Goal: Information Seeking & Learning: Learn about a topic

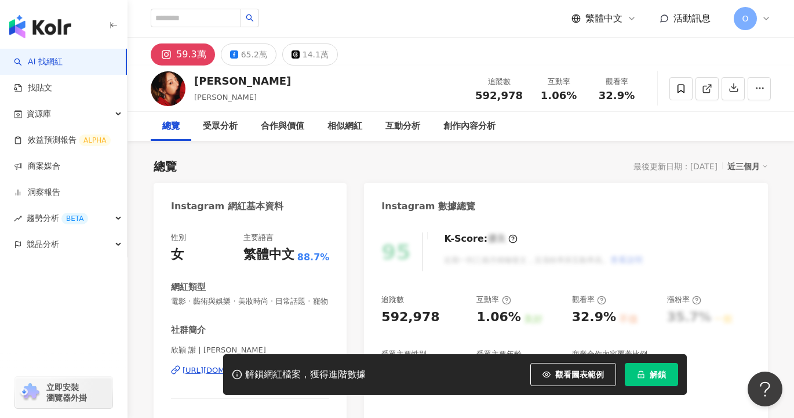
click at [656, 377] on span "解鎖" at bounding box center [658, 374] width 16 height 9
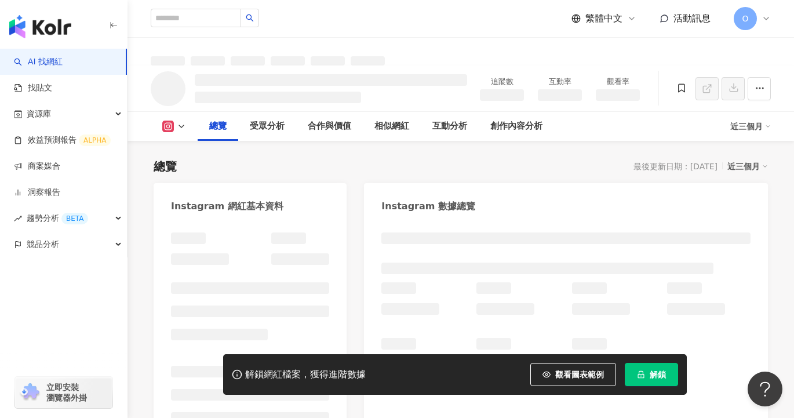
scroll to position [58, 0]
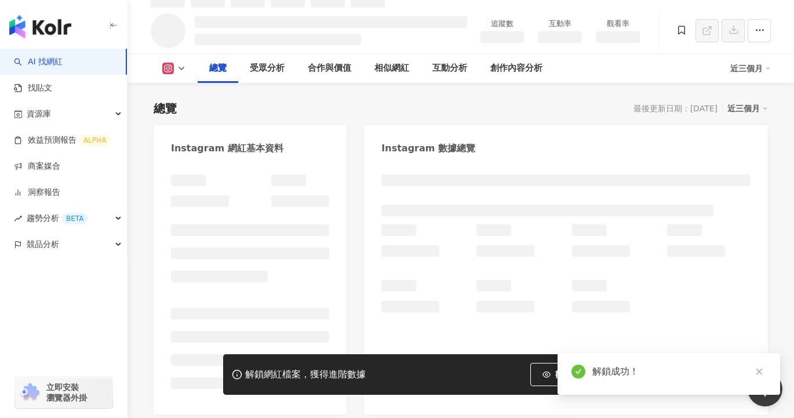
click at [760, 369] on icon "close" at bounding box center [760, 372] width 8 height 8
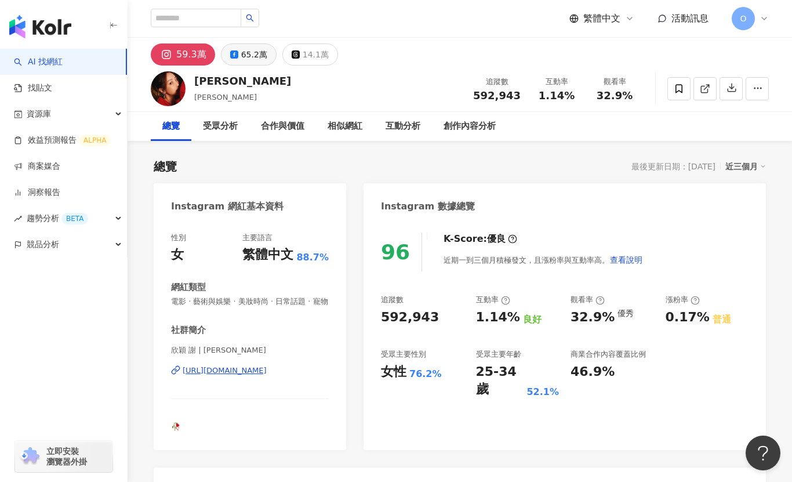
click at [249, 57] on div "65.2萬" at bounding box center [254, 54] width 26 height 16
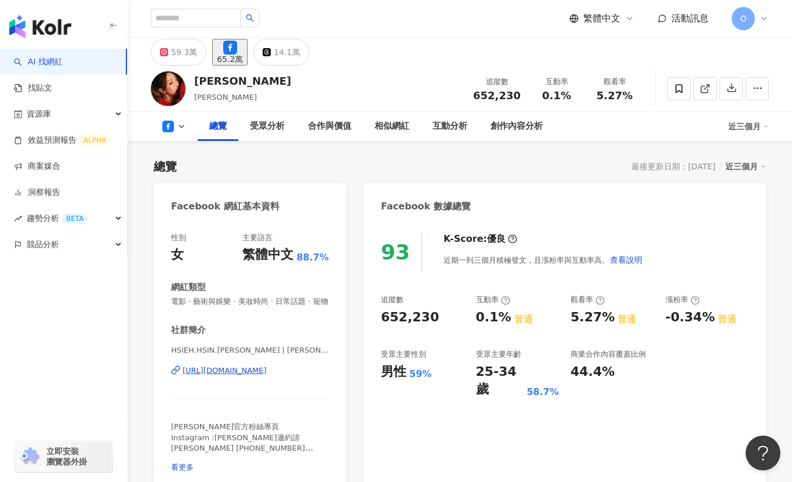
scroll to position [522, 0]
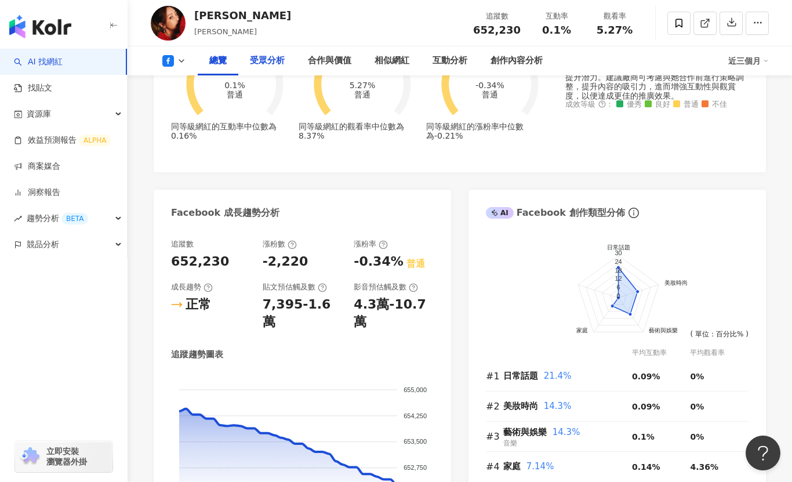
click at [268, 55] on div "受眾分析" at bounding box center [267, 61] width 35 height 14
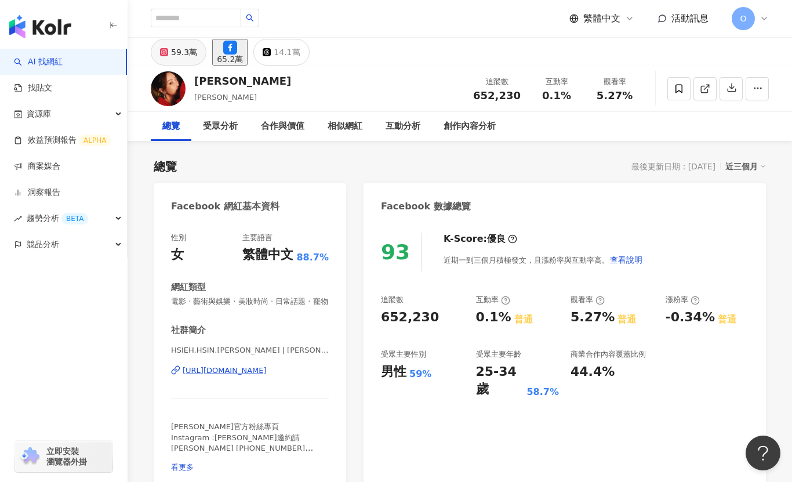
click at [184, 51] on div "59.3萬" at bounding box center [184, 52] width 26 height 16
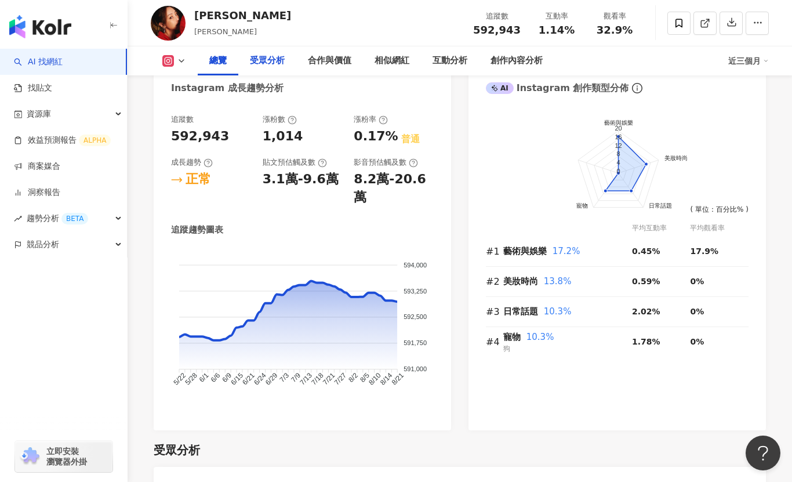
click at [273, 67] on div "受眾分析" at bounding box center [267, 61] width 35 height 14
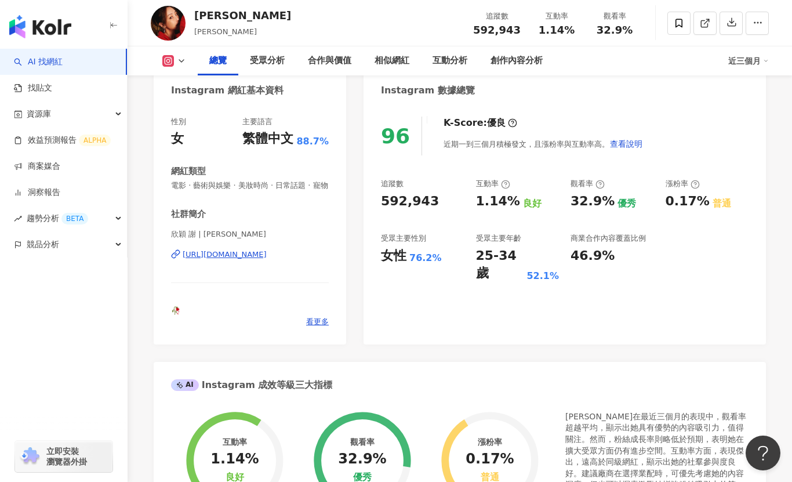
scroll to position [97, 0]
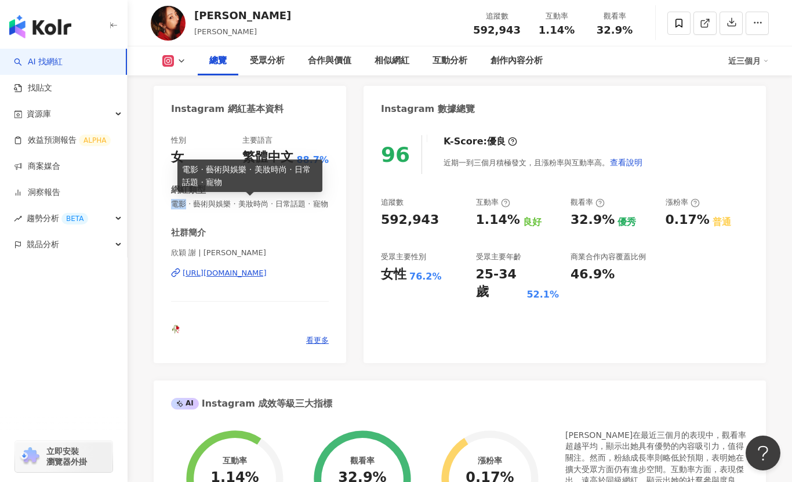
drag, startPoint x: 184, startPoint y: 206, endPoint x: 170, endPoint y: 203, distance: 14.8
click at [170, 203] on div "性別 女 主要語言 繁體中文 88.7% 網紅類型 電影 · 藝術與娛樂 · 美妝時尚 · 日常話題 · 寵物 社群簡介 欣穎 謝 | nikki_hsieh…" at bounding box center [250, 243] width 193 height 239
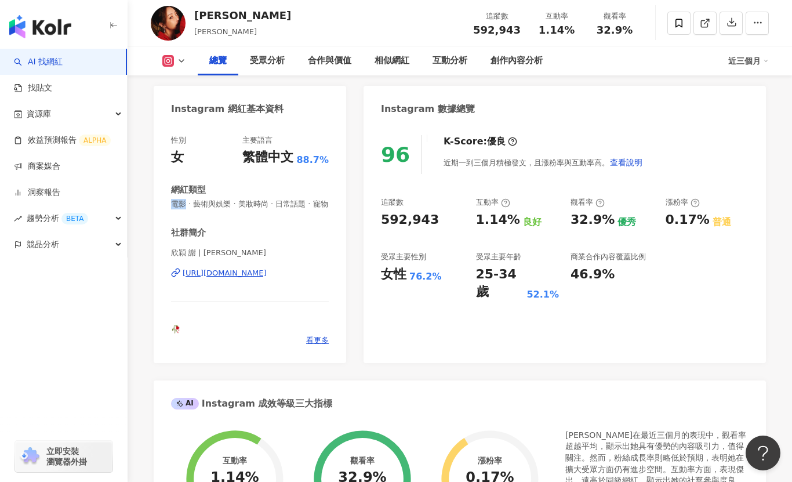
copy span "電影"
click at [311, 16] on div "謝欣穎 Nikki 追蹤數 592,943 互動率 1.14% 觀看率 32.9%" at bounding box center [460, 23] width 664 height 46
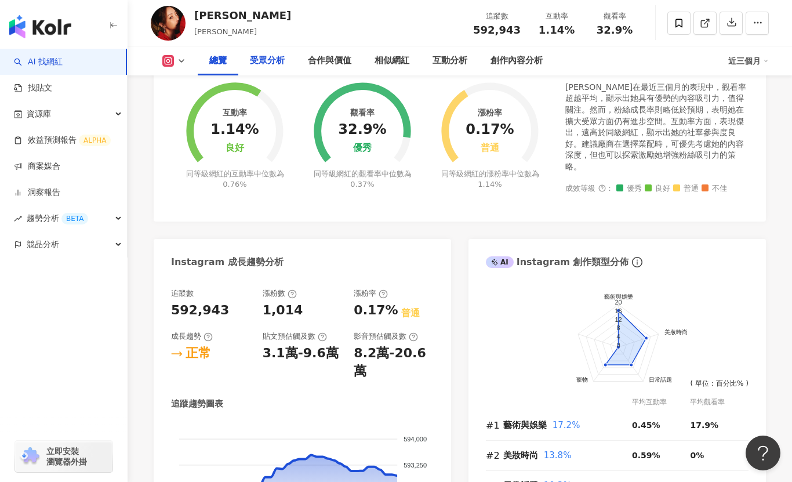
click at [268, 62] on div "受眾分析" at bounding box center [267, 61] width 35 height 14
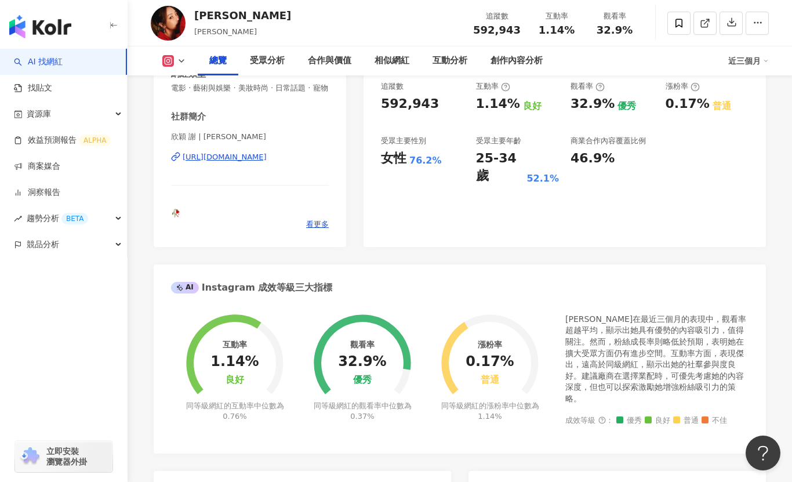
scroll to position [0, 0]
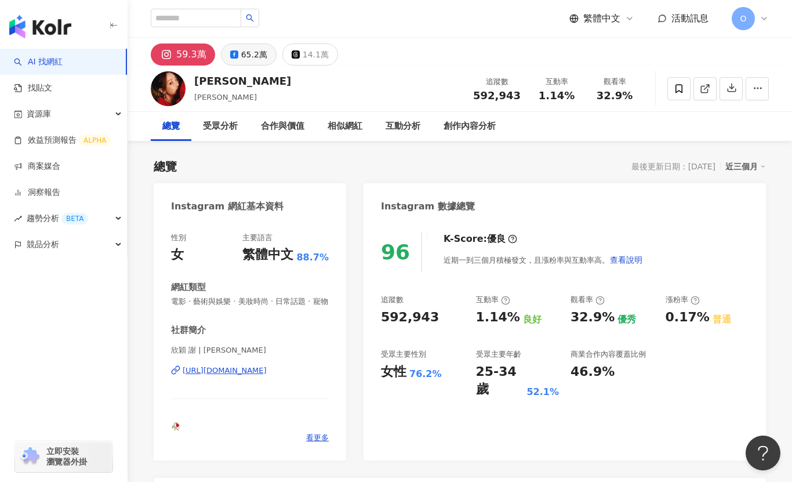
click at [247, 56] on div "65.2萬" at bounding box center [254, 54] width 26 height 16
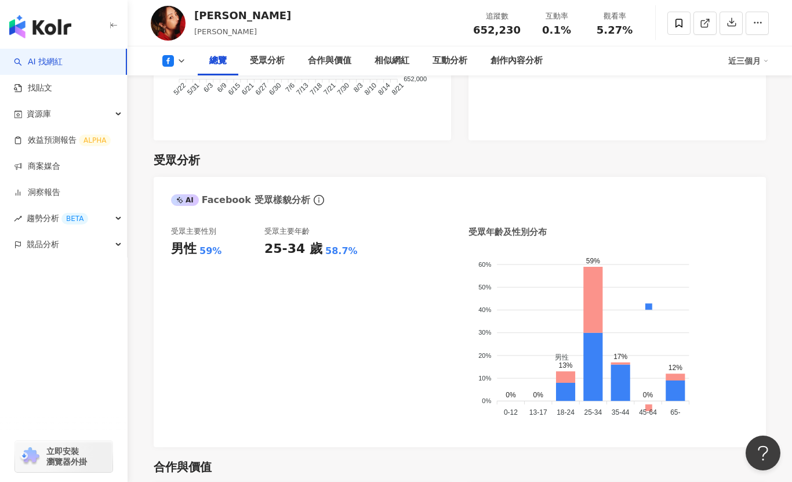
click at [244, 23] on div "謝欣穎 Nikki 追蹤數 652,230 互動率 0.1% 觀看率 5.27%" at bounding box center [460, 23] width 664 height 46
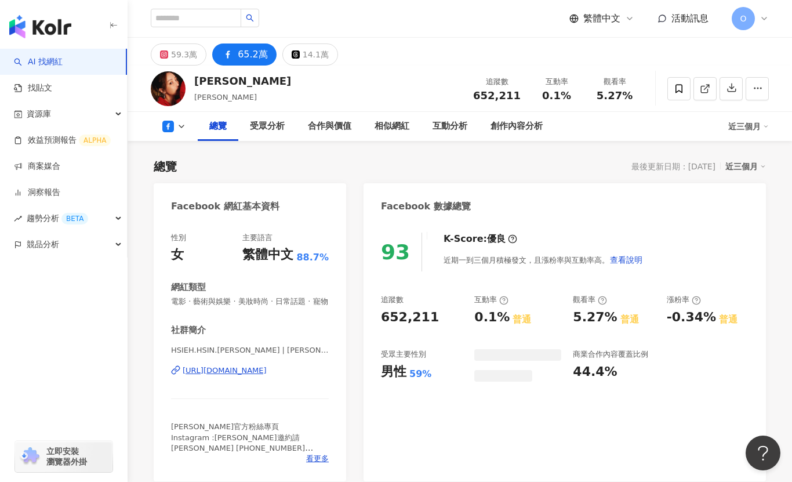
scroll to position [918, 0]
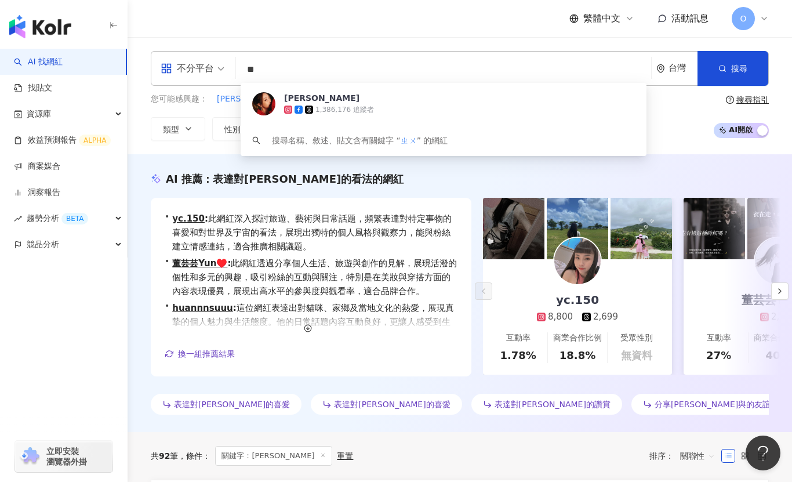
type input "*"
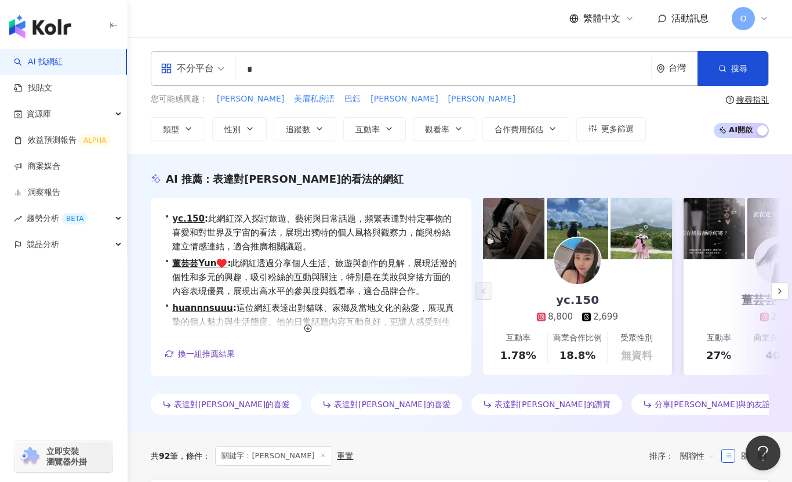
type input "*"
type input "***"
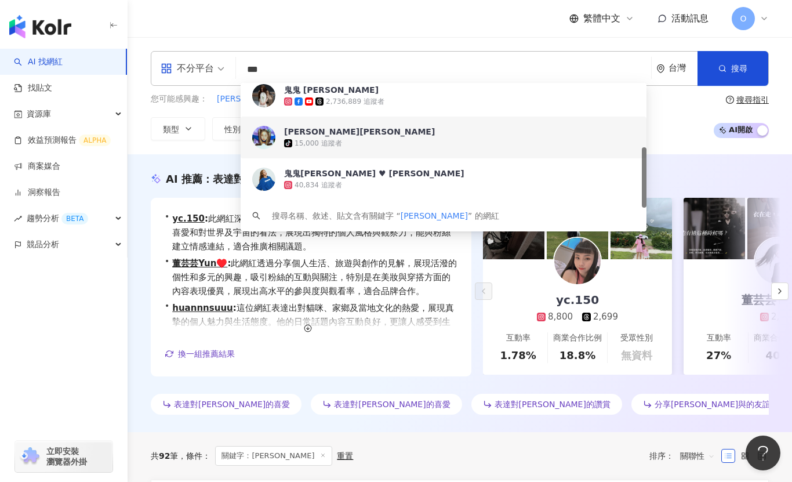
scroll to position [159, 0]
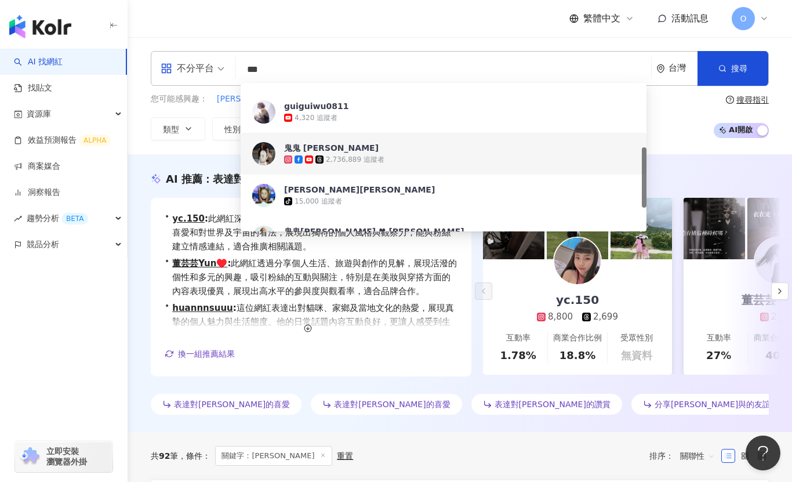
click at [379, 153] on span "鬼鬼 吳映潔" at bounding box center [476, 148] width 384 height 12
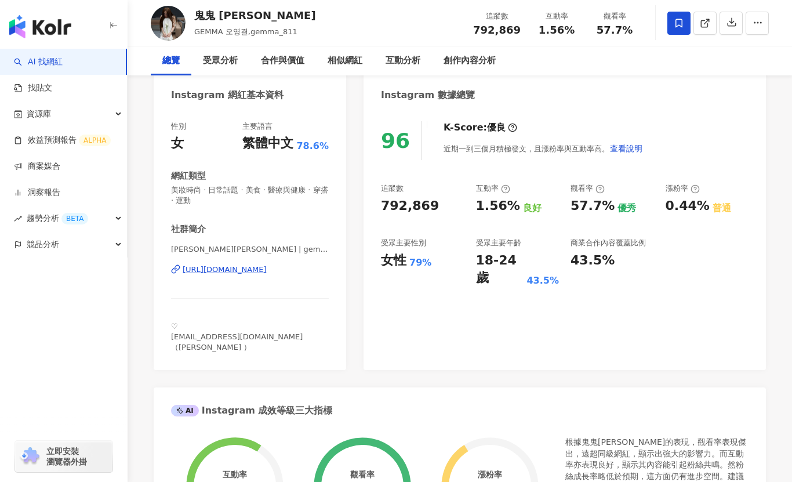
scroll to position [116, 0]
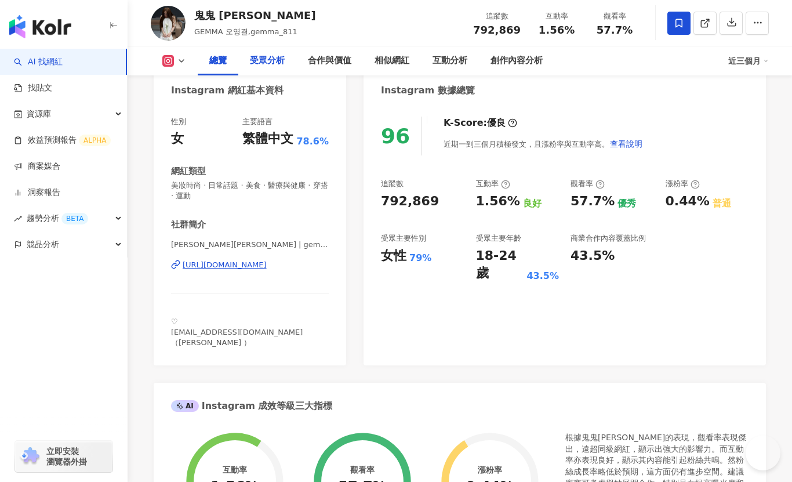
click at [279, 59] on div "受眾分析" at bounding box center [267, 61] width 35 height 14
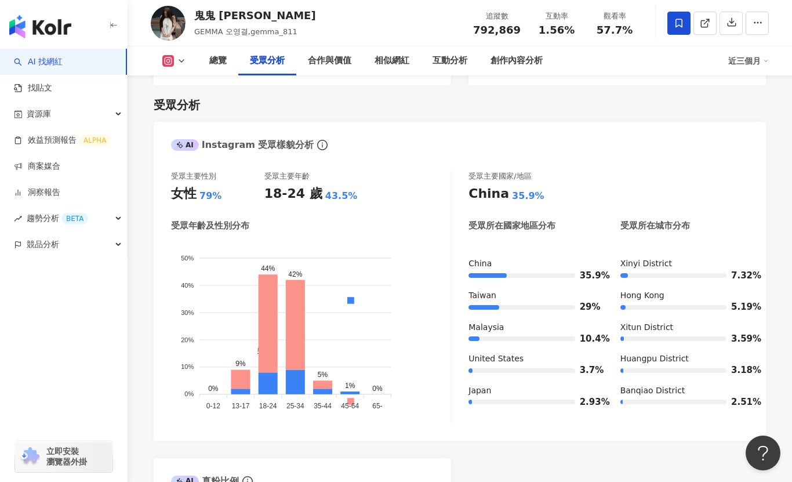
click at [183, 64] on icon at bounding box center [181, 60] width 9 height 9
click at [183, 109] on button "Facebook" at bounding box center [193, 109] width 70 height 16
